Goal: Find contact information: Find contact information

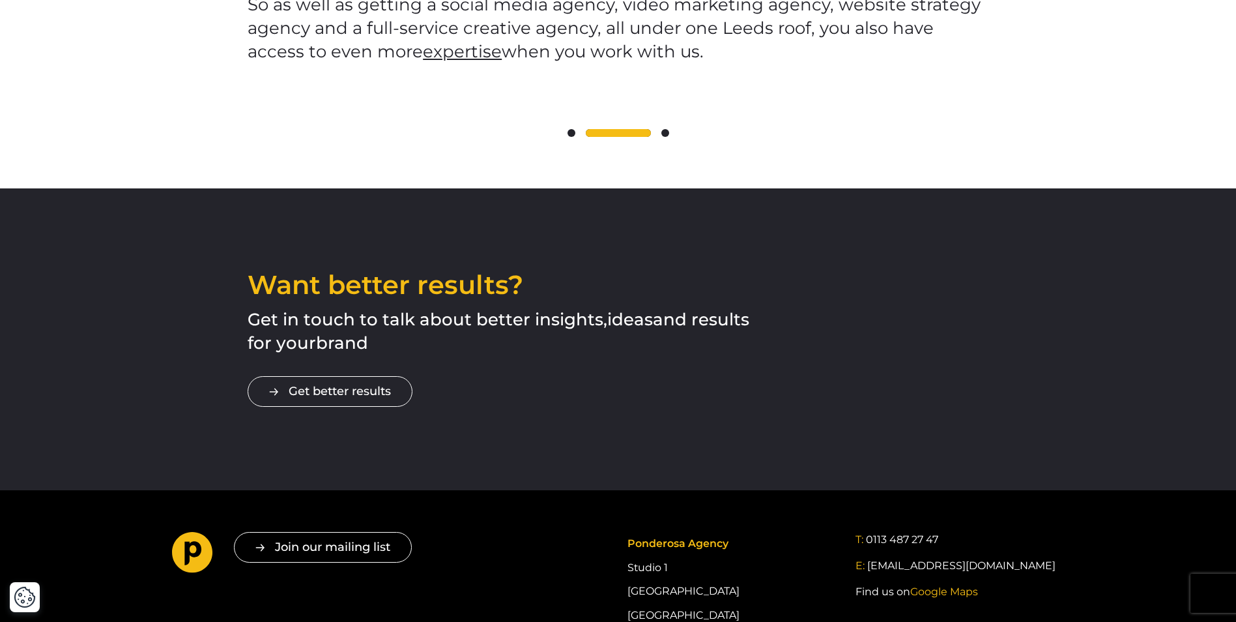
scroll to position [2582, 0]
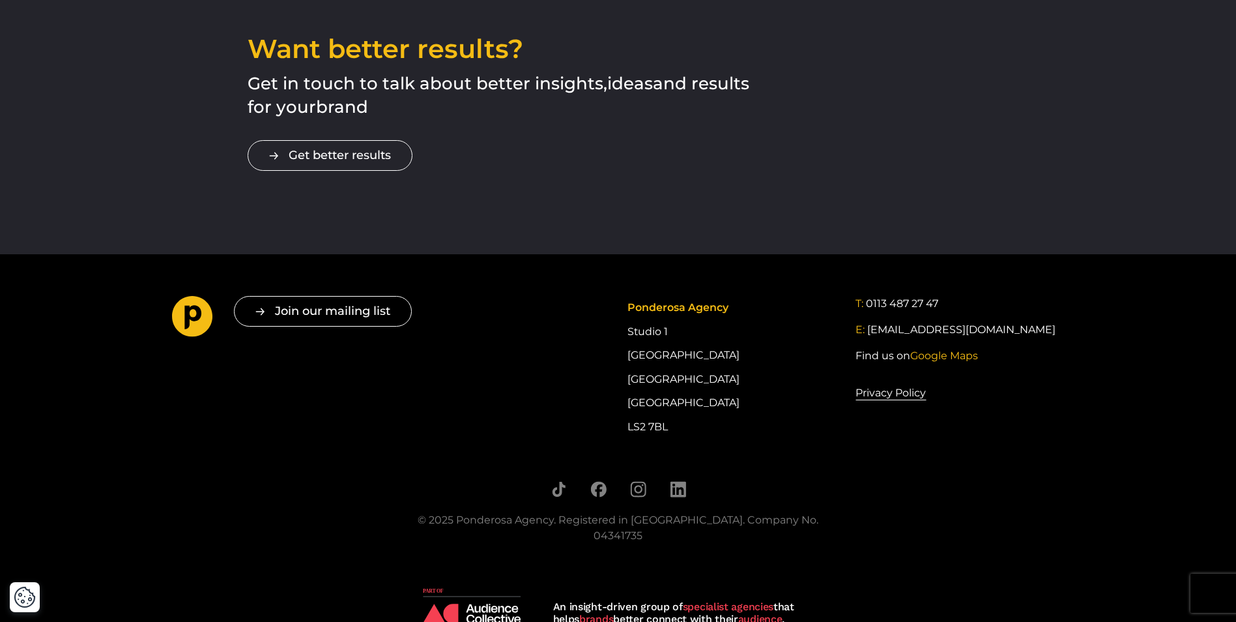
drag, startPoint x: 670, startPoint y: 402, endPoint x: 622, endPoint y: 402, distance: 47.6
click at [622, 402] on div "Join our mailing list " * " indicates required fields Email * Consent * I give …" at bounding box center [618, 367] width 913 height 143
copy div "LS2 7BL"
click at [576, 376] on div "Join our mailing list " * " indicates required fields Email * Consent * I give …" at bounding box center [618, 367] width 913 height 143
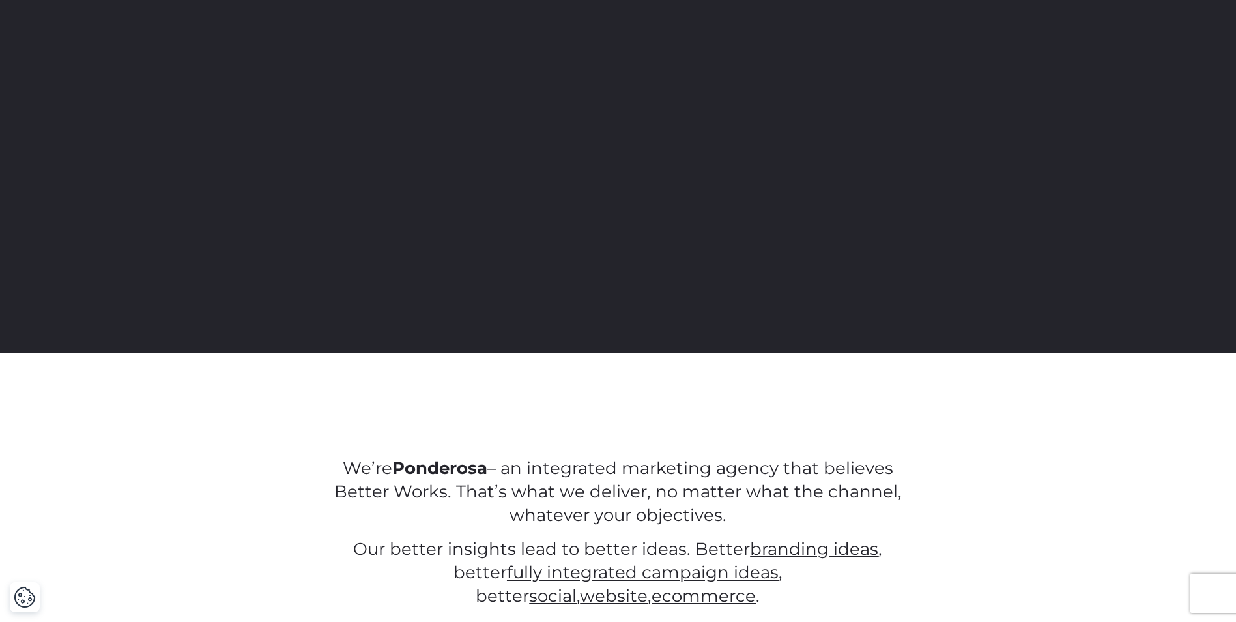
scroll to position [0, 0]
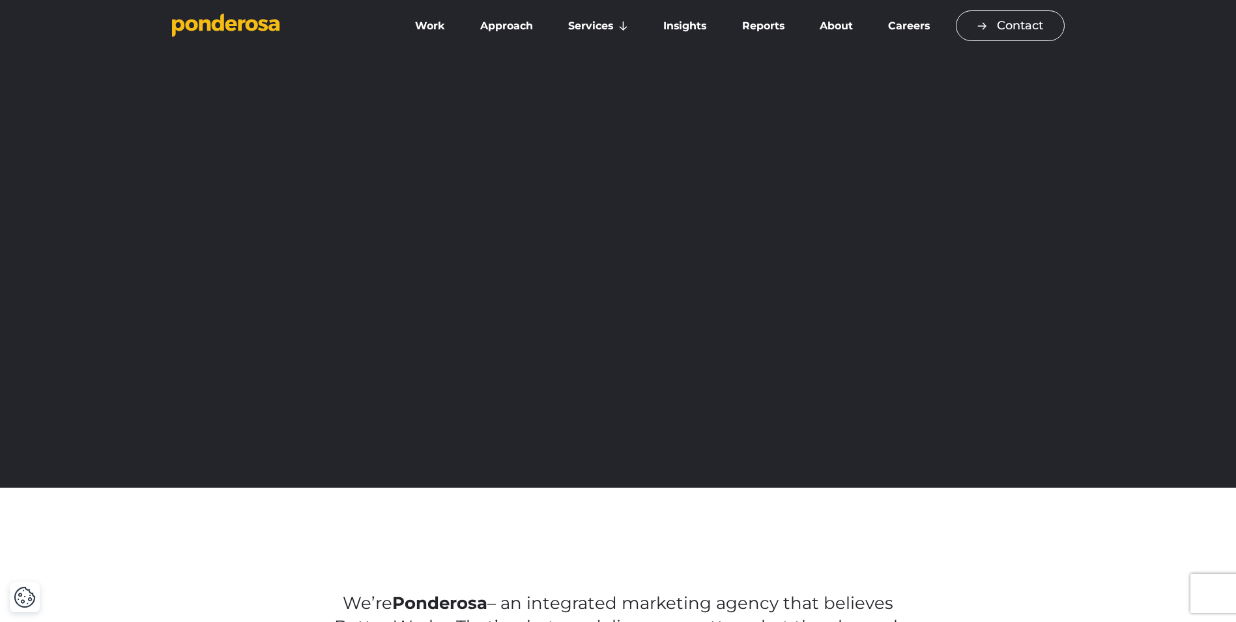
click at [990, 32] on link "Contact" at bounding box center [1010, 25] width 109 height 31
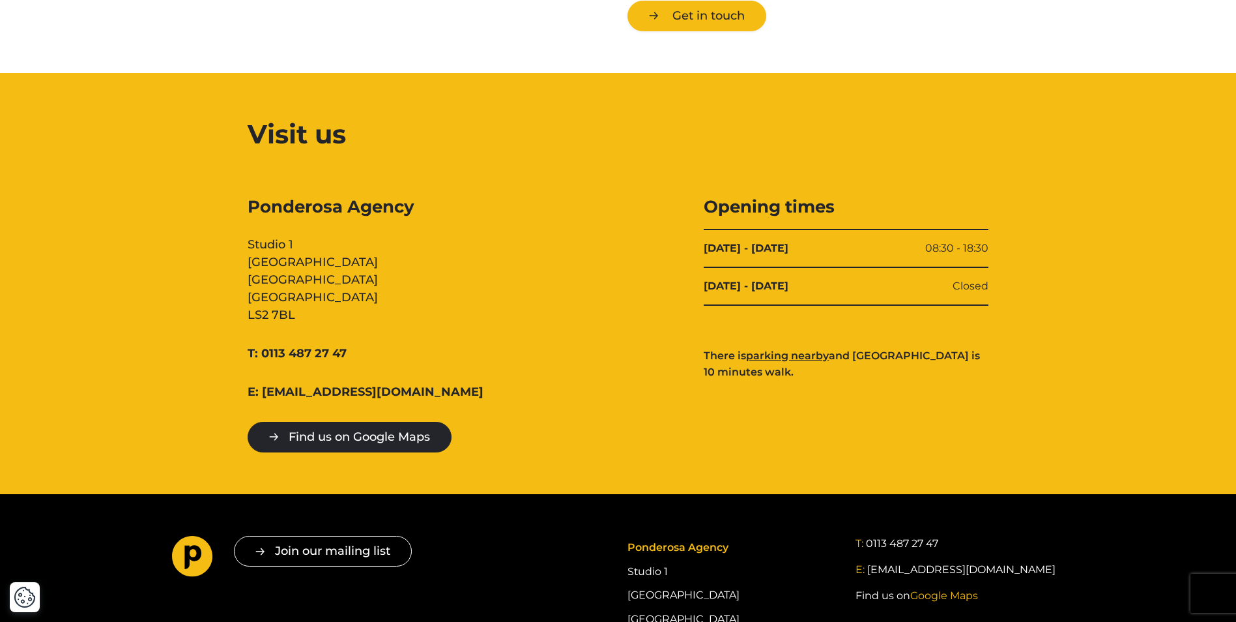
scroll to position [1238, 0]
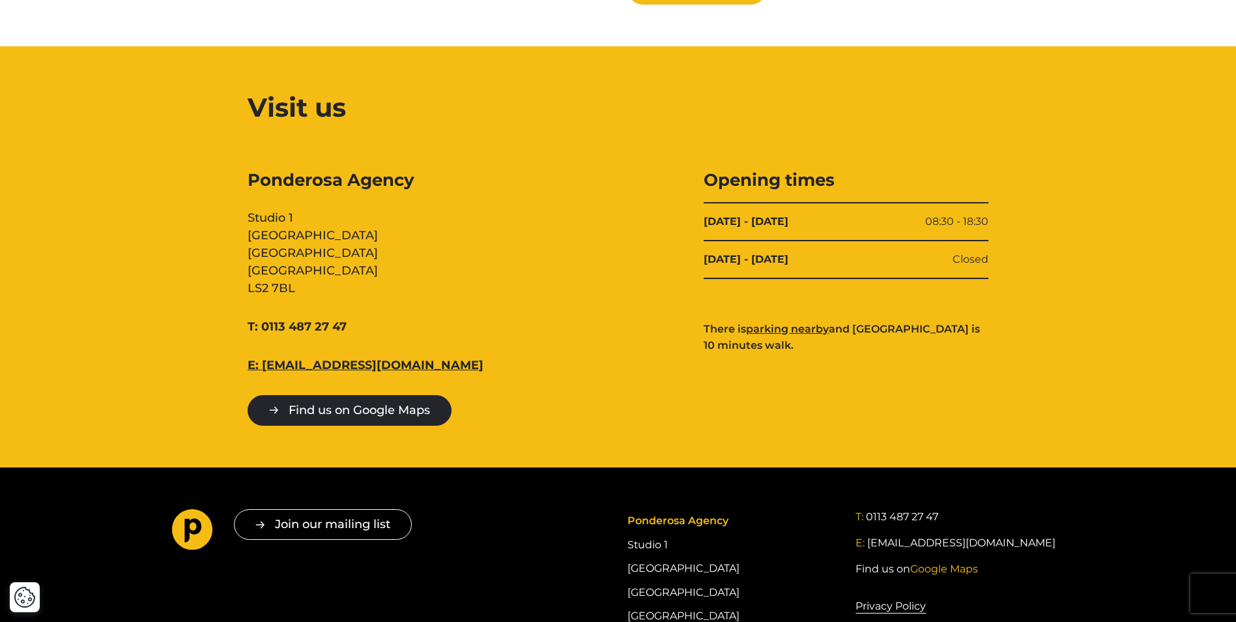
drag, startPoint x: 432, startPoint y: 366, endPoint x: 307, endPoint y: 368, distance: 125.2
click at [307, 368] on div "E: hello@ponderosa.agency" at bounding box center [390, 366] width 285 height 18
copy link "ponderosa.agency"
click at [473, 306] on div "Ponderosa Agency Studio 1 Cross York Street Studios Cross York Street Leeds LS2…" at bounding box center [390, 297] width 285 height 257
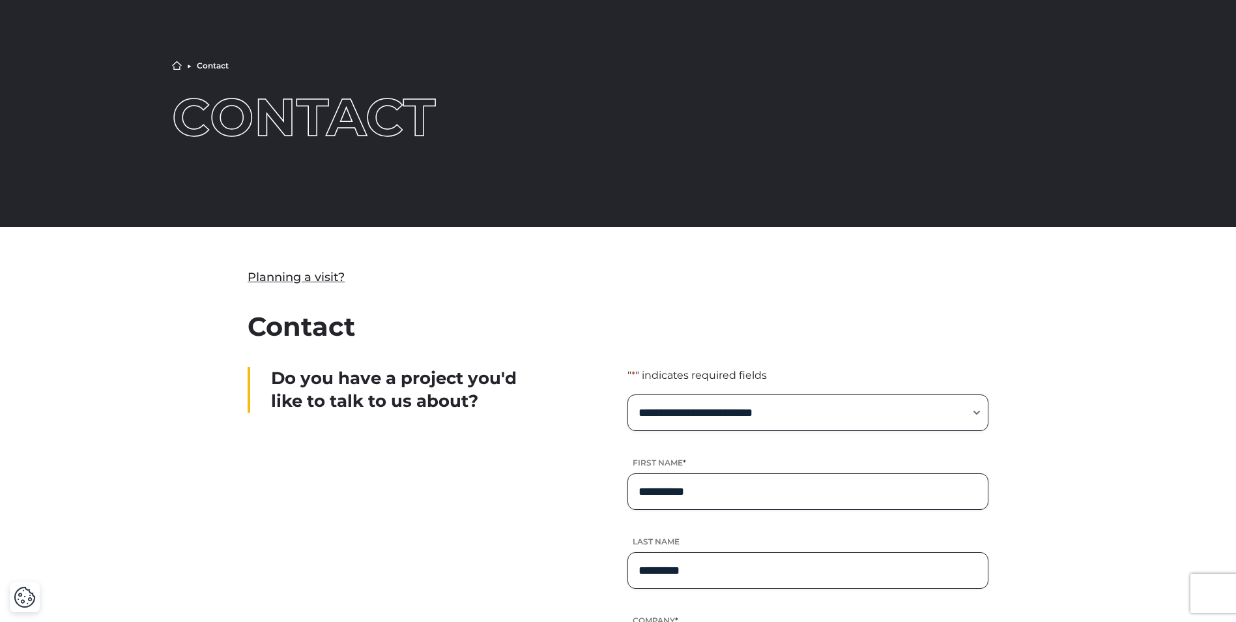
scroll to position [0, 0]
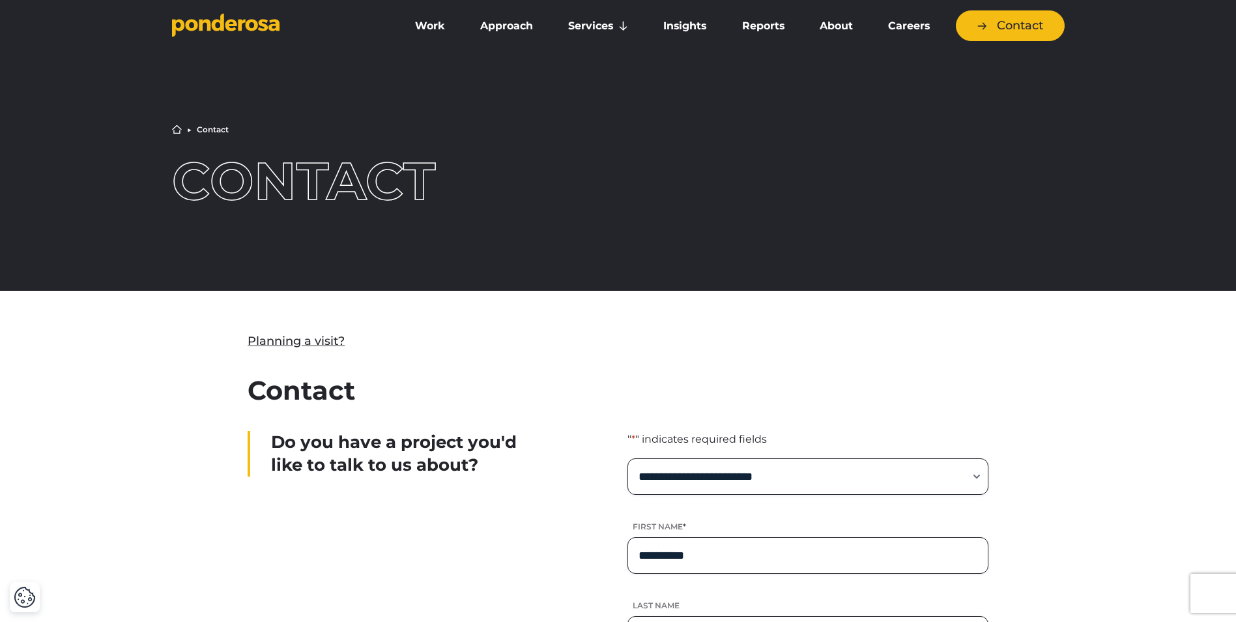
click at [201, 20] on icon "Go to homepage" at bounding box center [205, 25] width 12 height 12
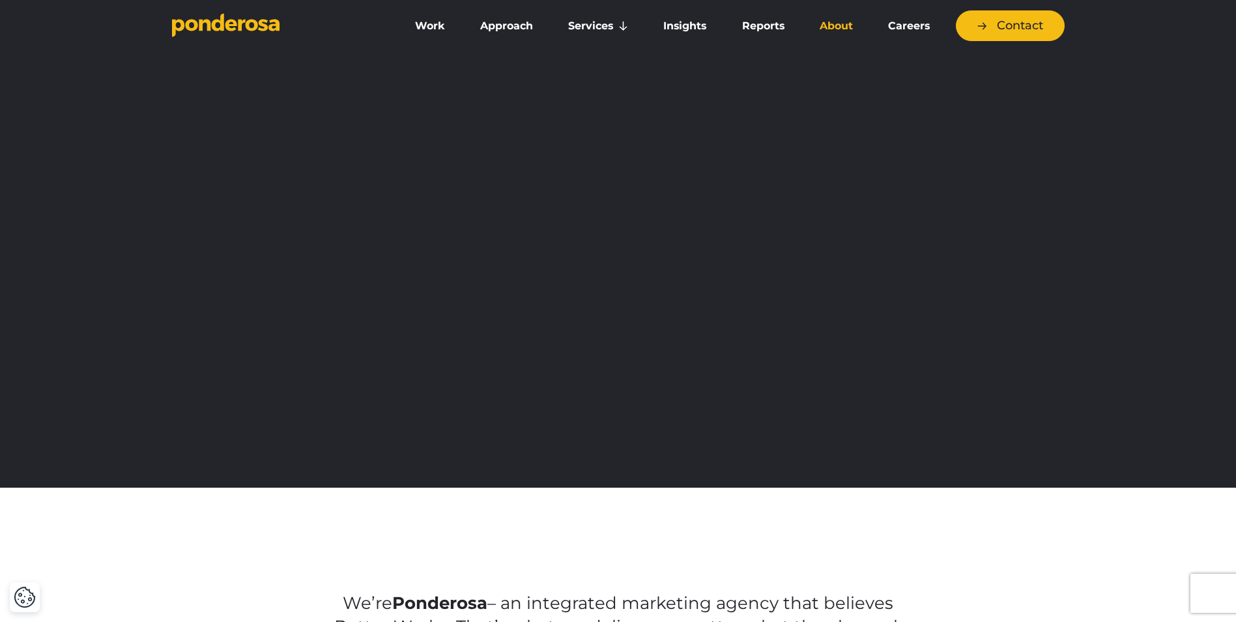
click at [832, 27] on link "About" at bounding box center [836, 25] width 63 height 27
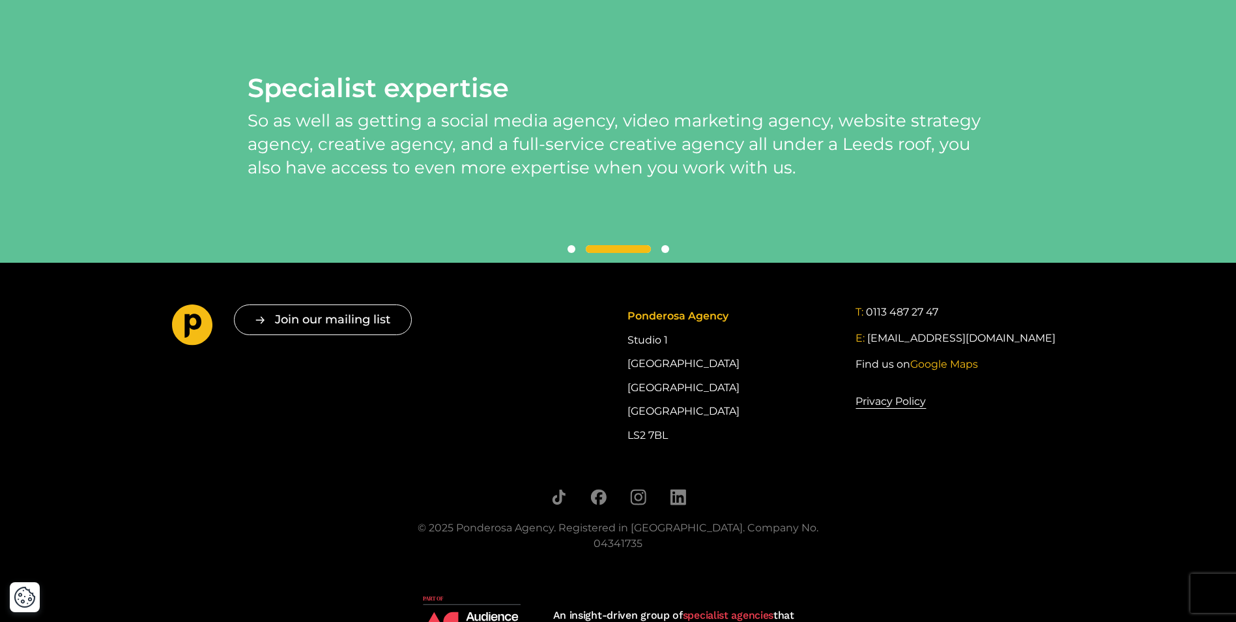
scroll to position [3178, 0]
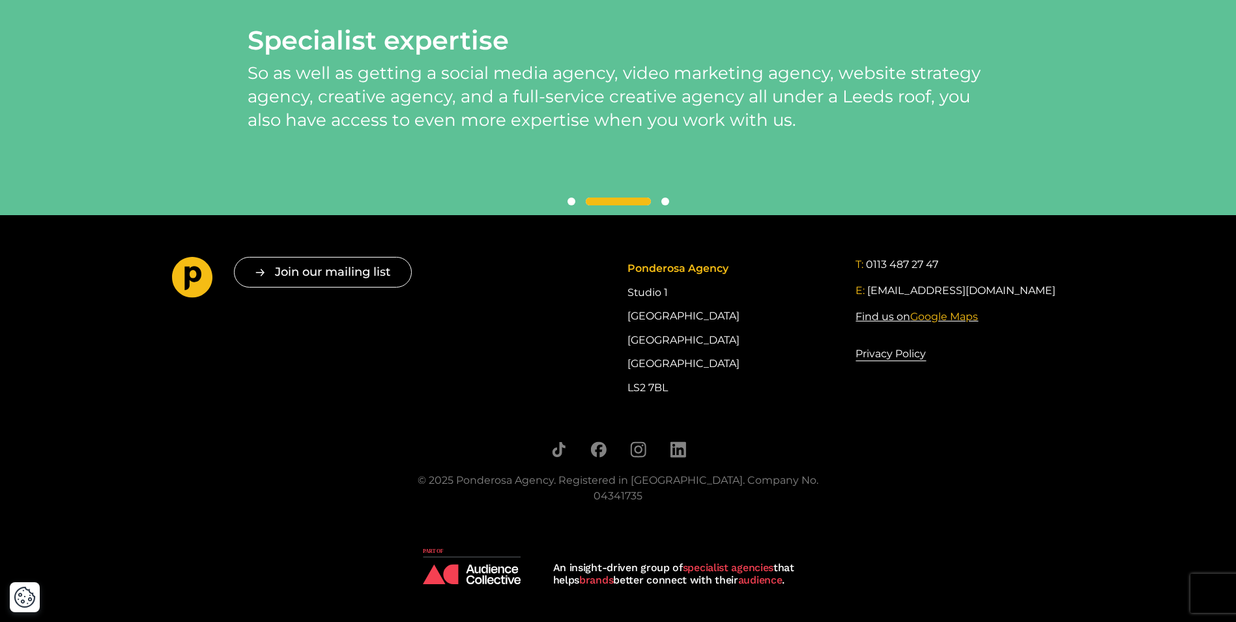
click at [959, 323] on span "Google Maps" at bounding box center [945, 316] width 68 height 12
click at [935, 323] on span "Google Maps" at bounding box center [945, 316] width 68 height 12
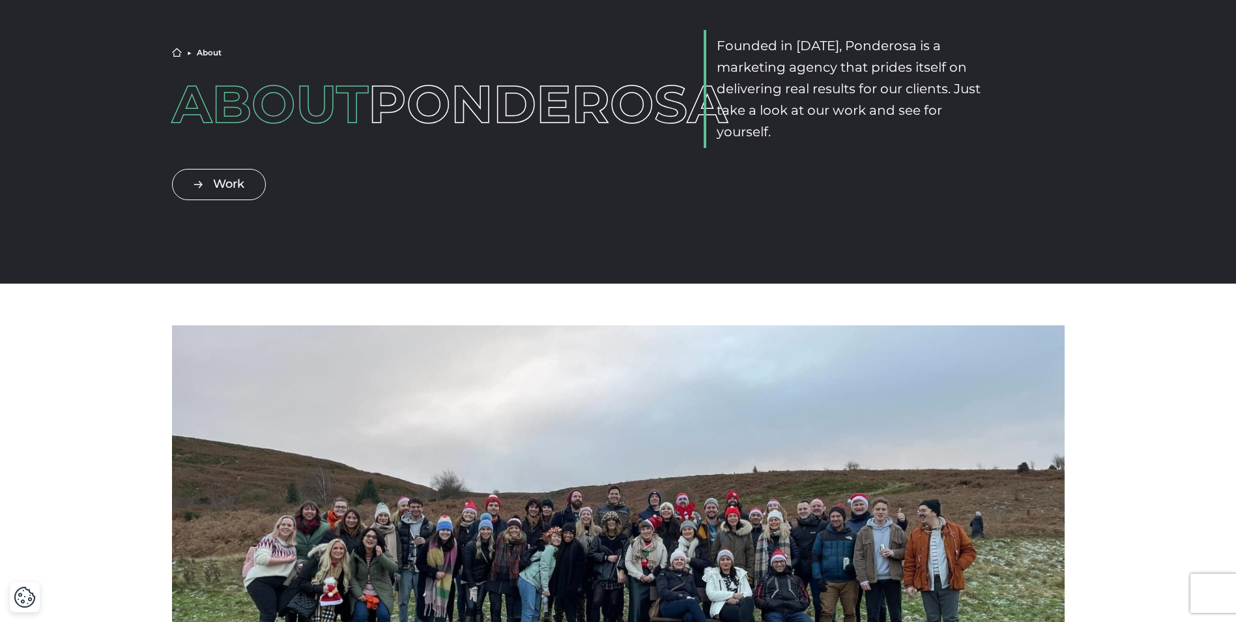
scroll to position [0, 0]
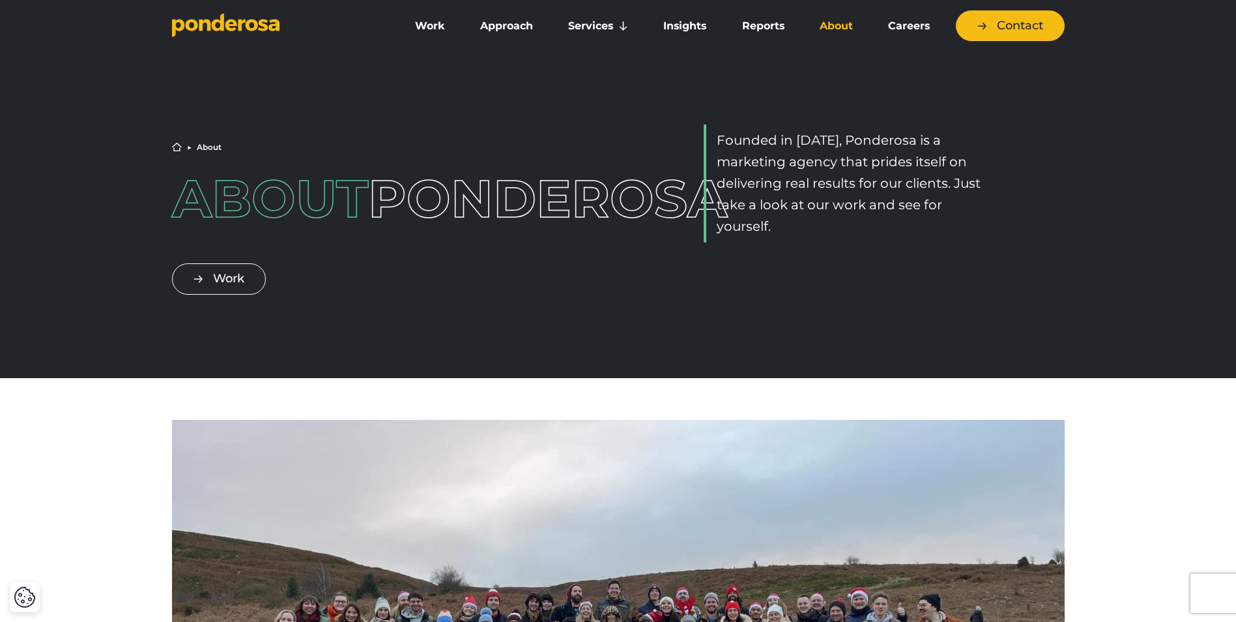
click at [258, 25] on icon "Go to homepage" at bounding box center [226, 25] width 108 height 24
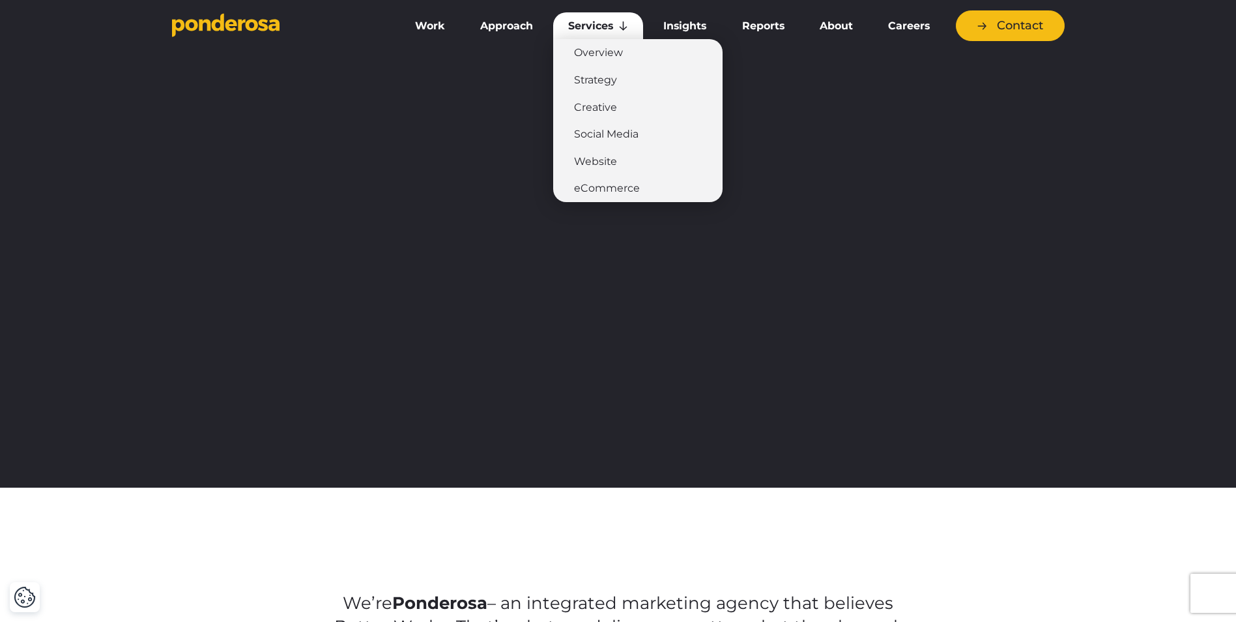
click at [596, 29] on link "Services" at bounding box center [598, 25] width 90 height 27
